Goal: Task Accomplishment & Management: Manage account settings

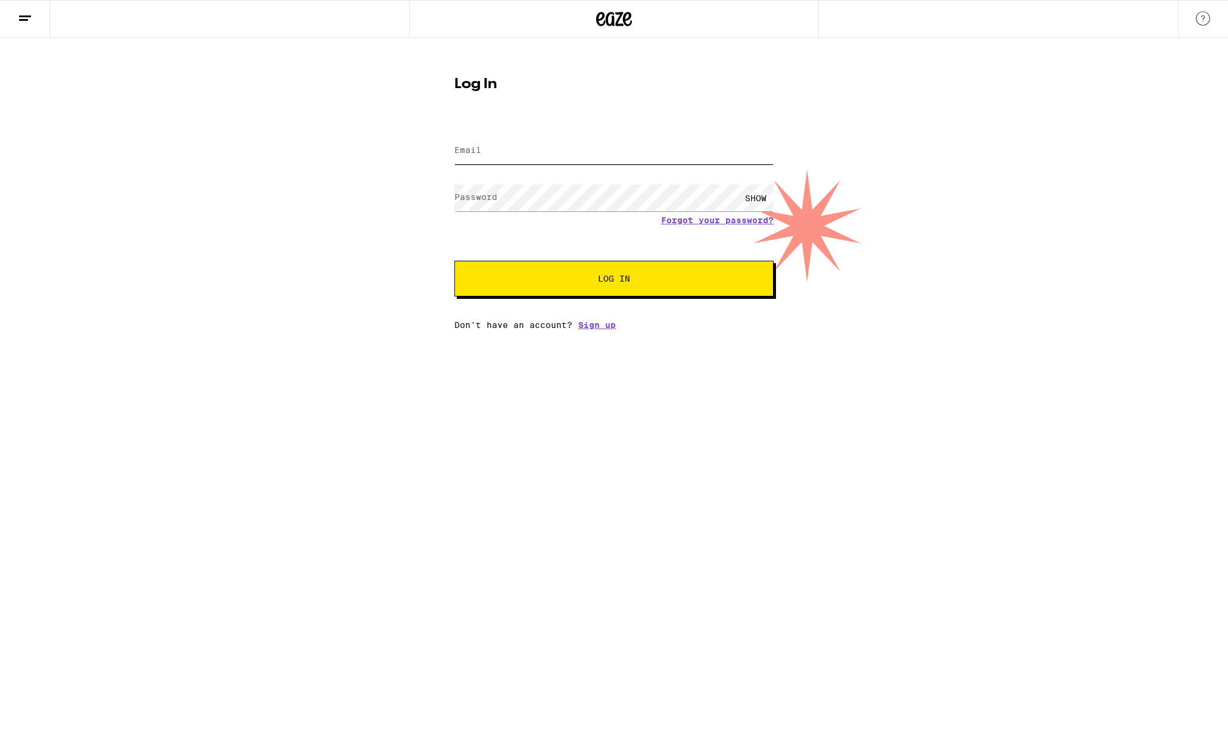
type input "[PERSON_NAME][EMAIL_ADDRESS][PERSON_NAME][DOMAIN_NAME]"
click at [509, 270] on button "Log In" at bounding box center [613, 279] width 319 height 36
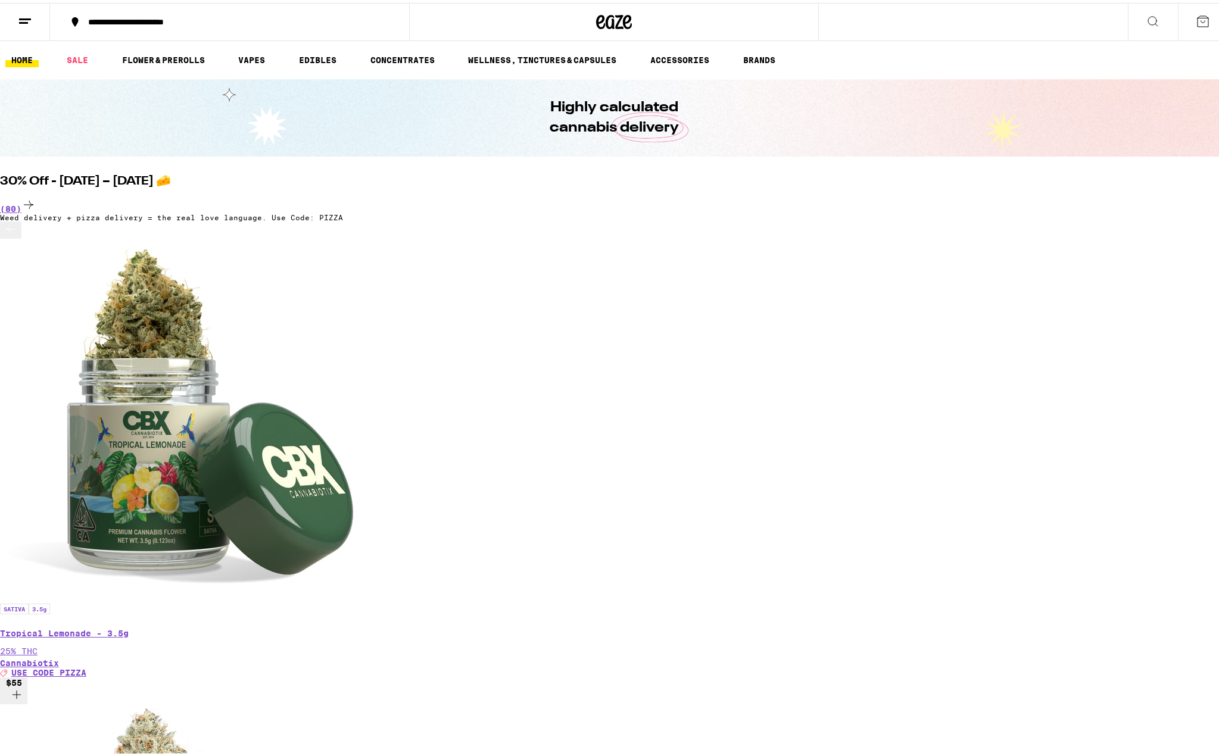
click at [35, 24] on button at bounding box center [25, 20] width 50 height 38
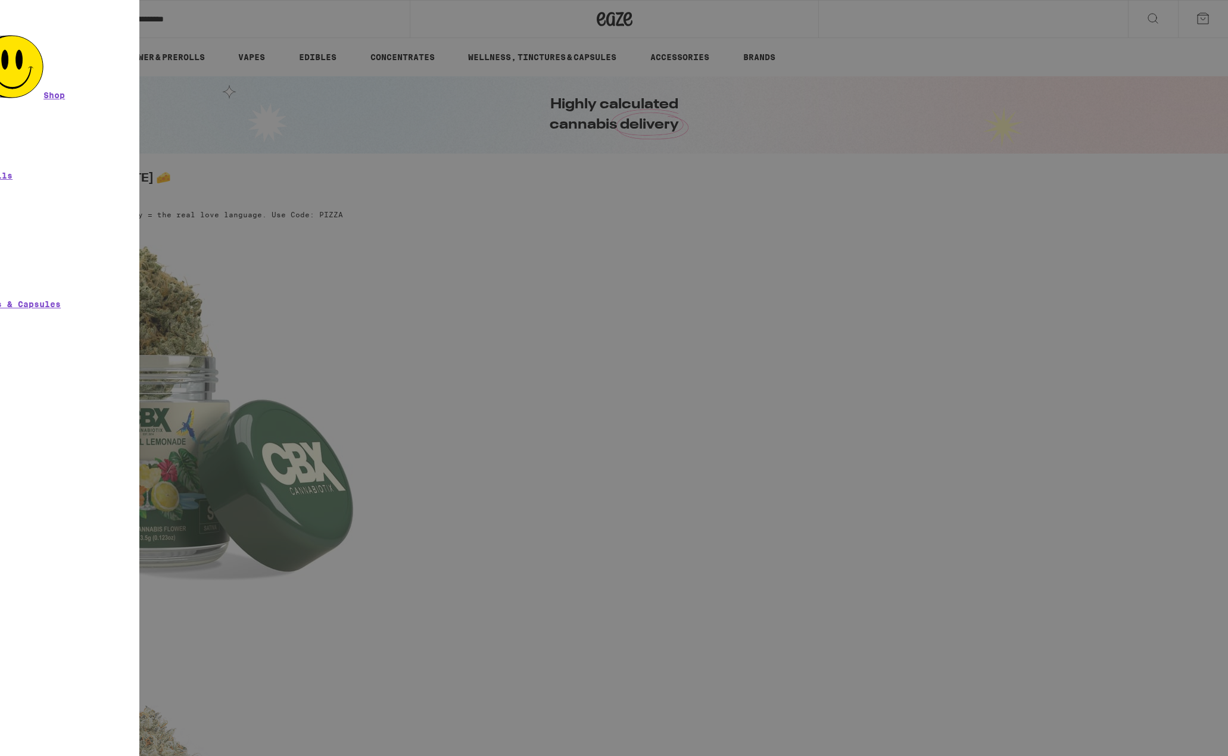
click at [1070, 92] on div "Menu Shop Buy It Again Sale Flower & Prerolls Vapes Edibles Concentrates Wellne…" at bounding box center [614, 378] width 1228 height 756
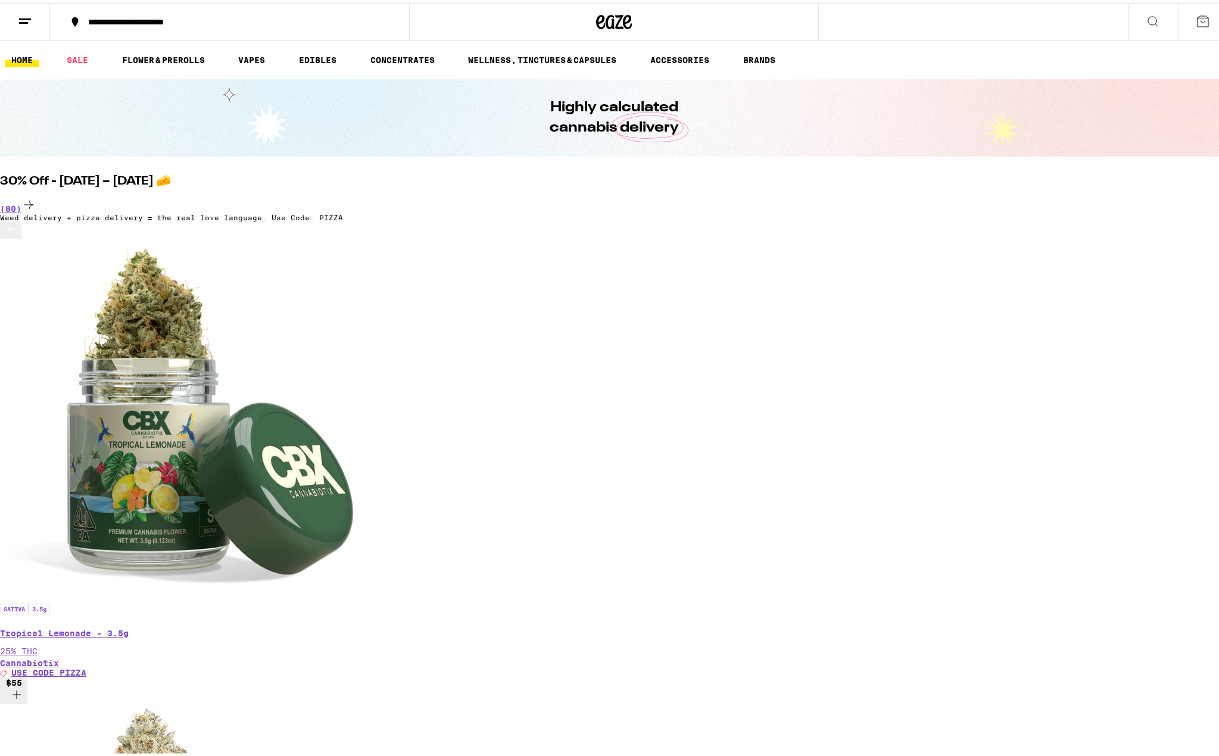
click at [1185, 26] on button at bounding box center [1203, 19] width 50 height 37
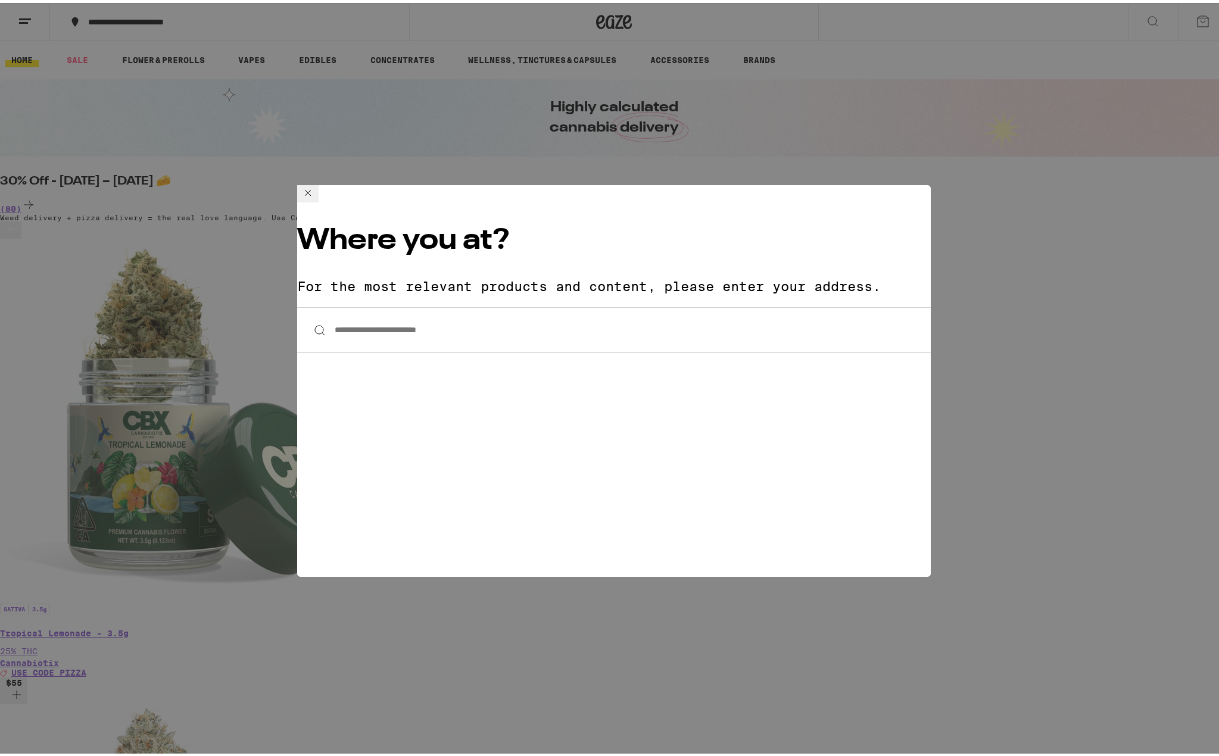
click at [918, 132] on div "**********" at bounding box center [614, 378] width 1228 height 756
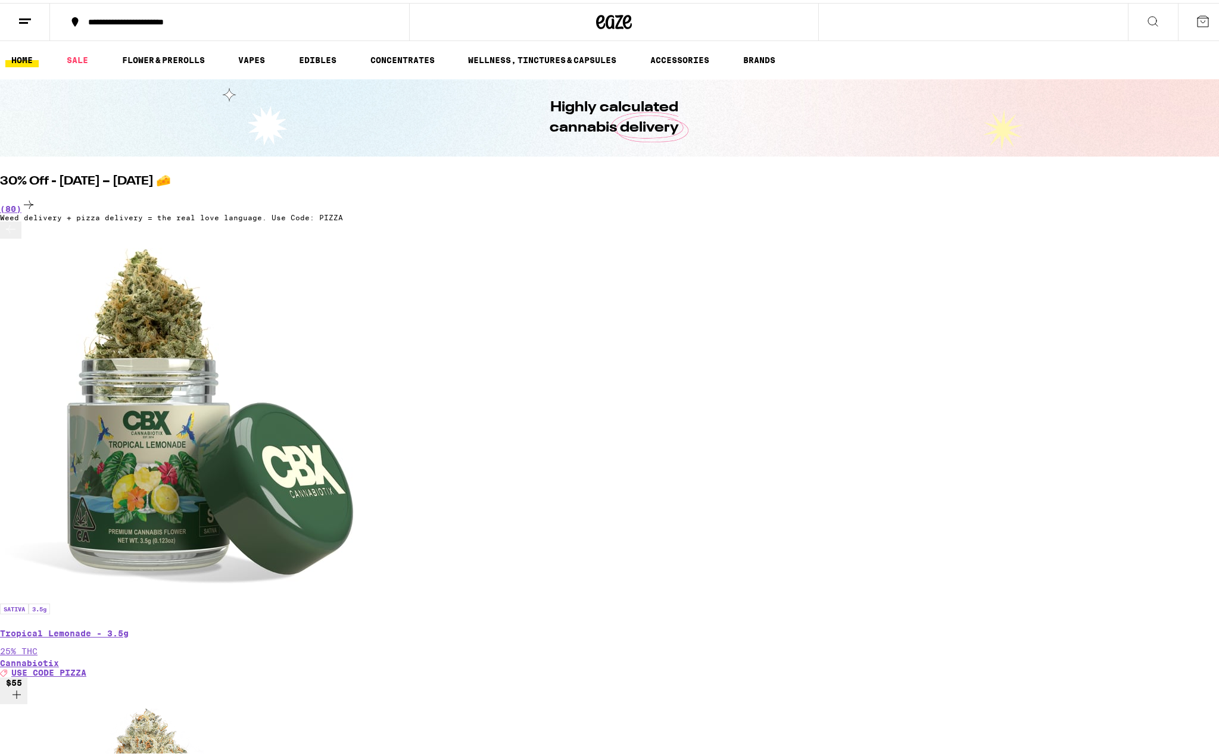
click at [12, 17] on button at bounding box center [25, 20] width 50 height 38
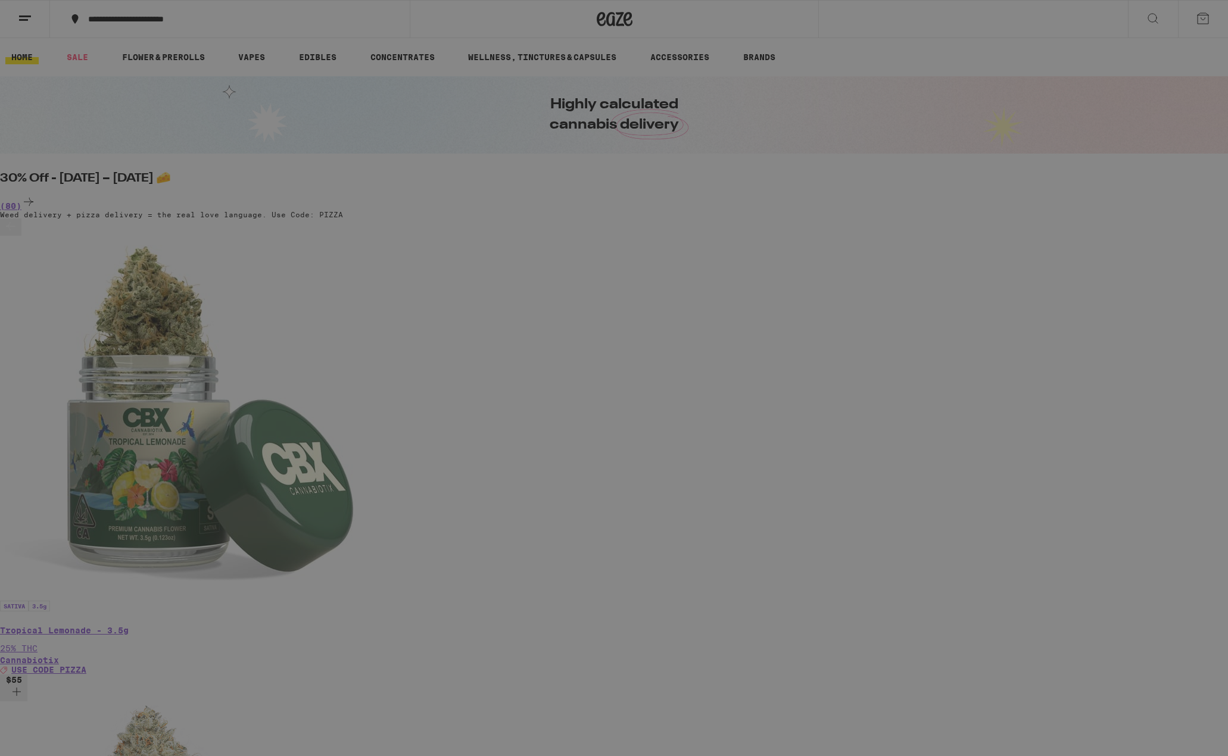
click at [61, 409] on link "Account" at bounding box center [43, 414] width 38 height 10
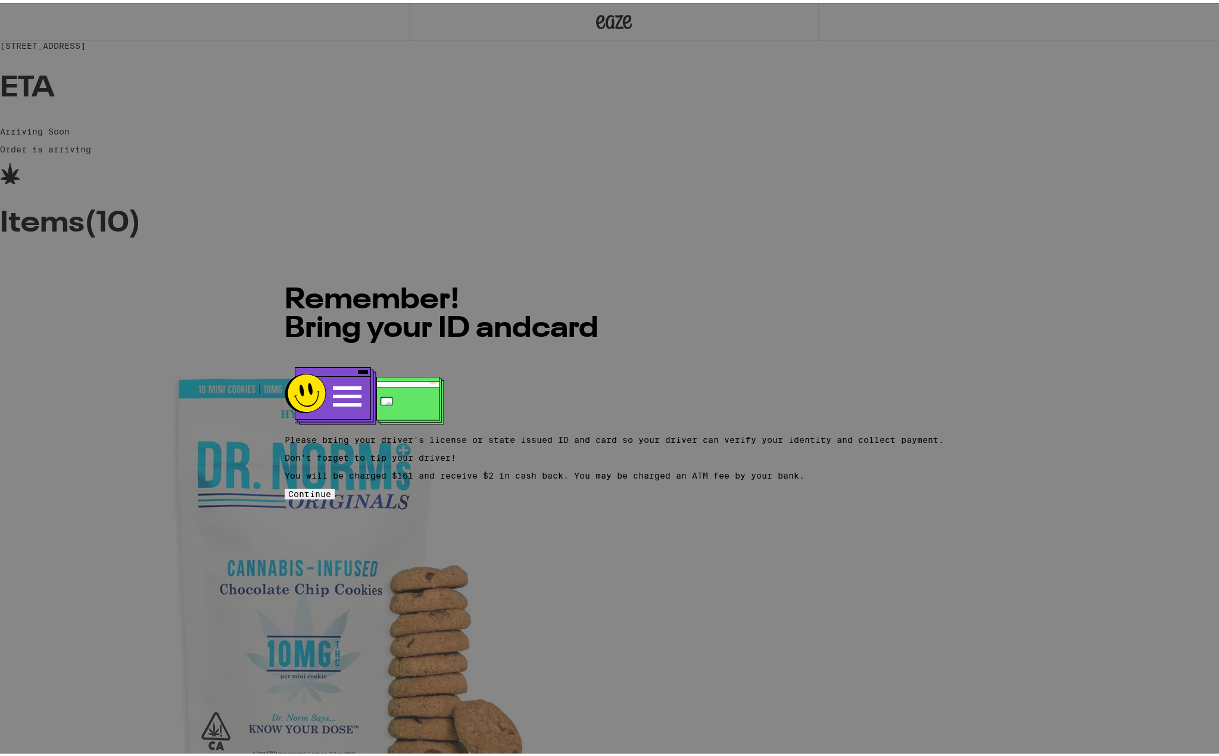
click at [335, 497] on button "Continue" at bounding box center [310, 491] width 50 height 11
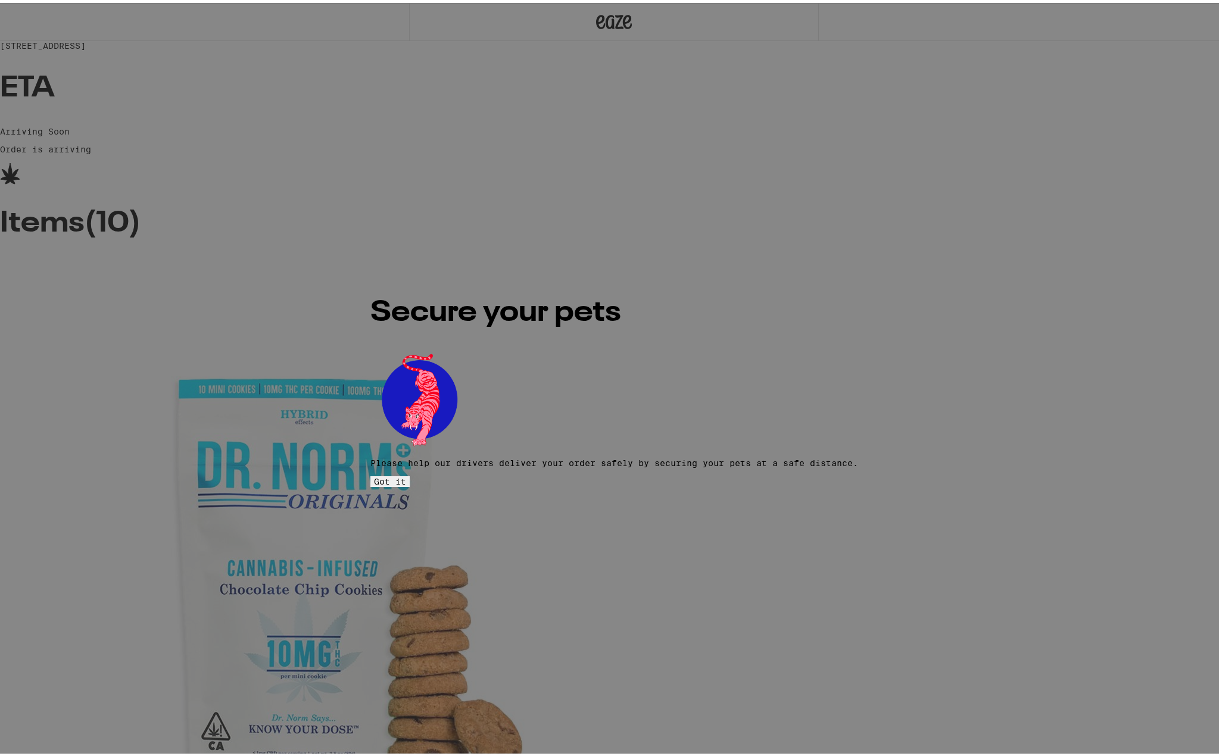
click at [410, 475] on button "Got it" at bounding box center [389, 478] width 39 height 11
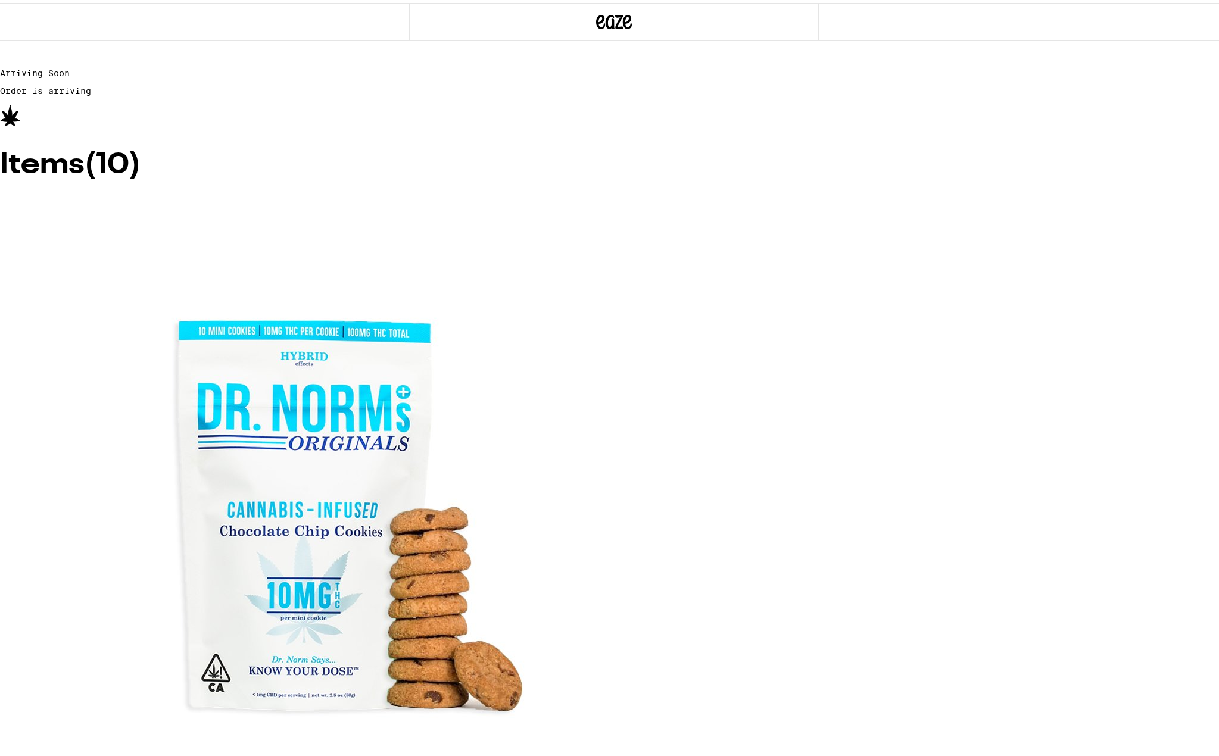
scroll to position [67, 0]
